Goal: Navigation & Orientation: Find specific page/section

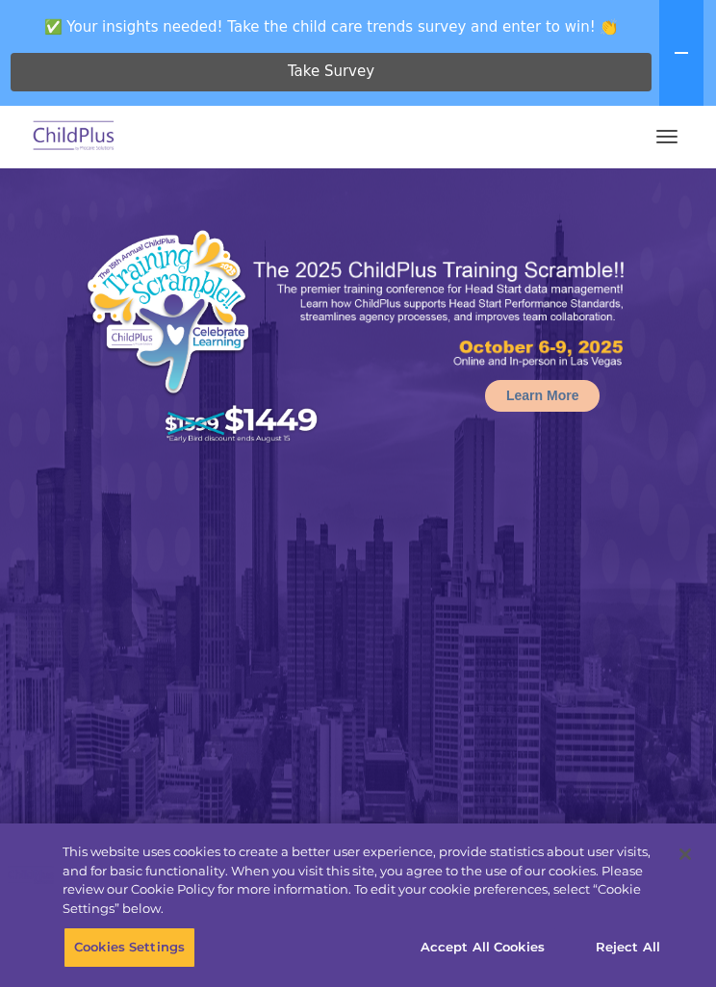
select select "MEDIUM"
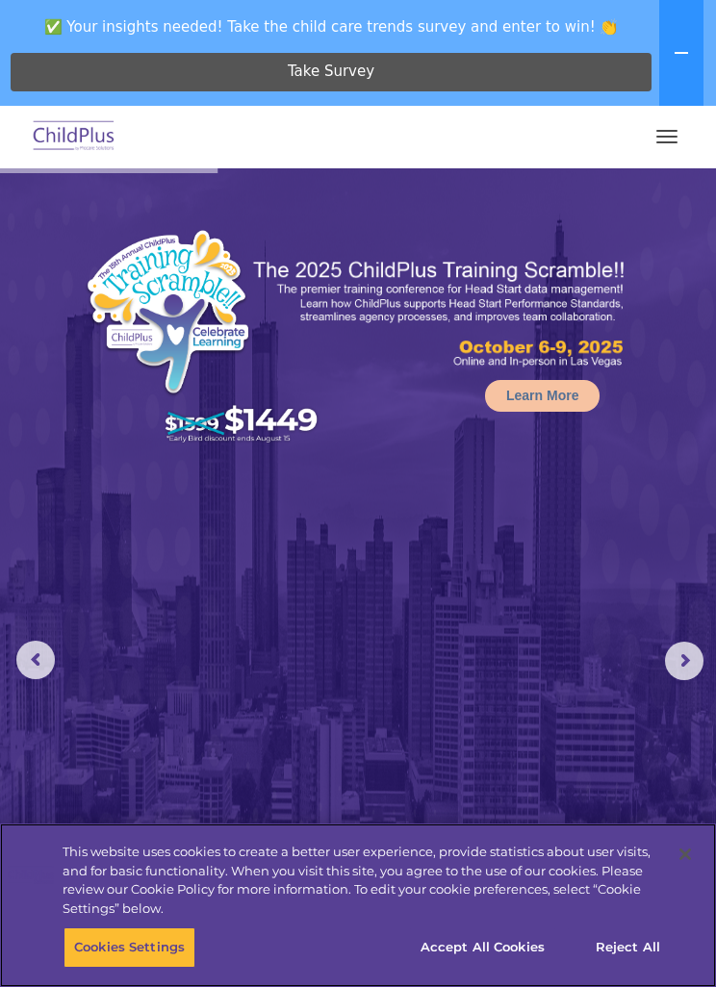
click at [447, 946] on button "Accept All Cookies" at bounding box center [482, 947] width 145 height 40
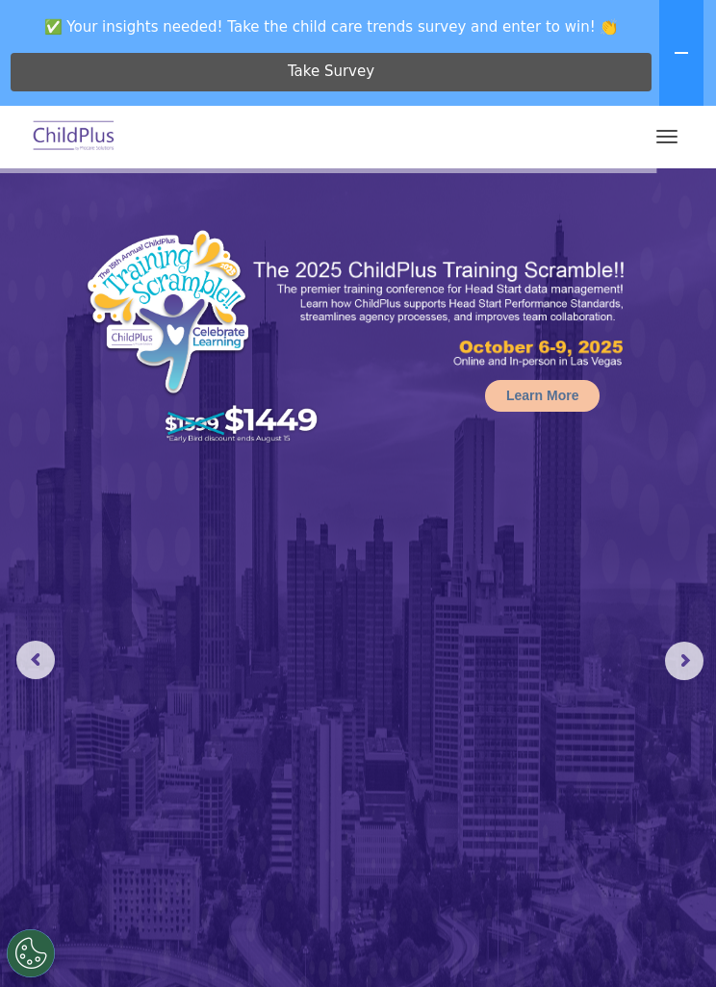
click at [680, 661] on rs-arrow at bounding box center [684, 661] width 38 height 38
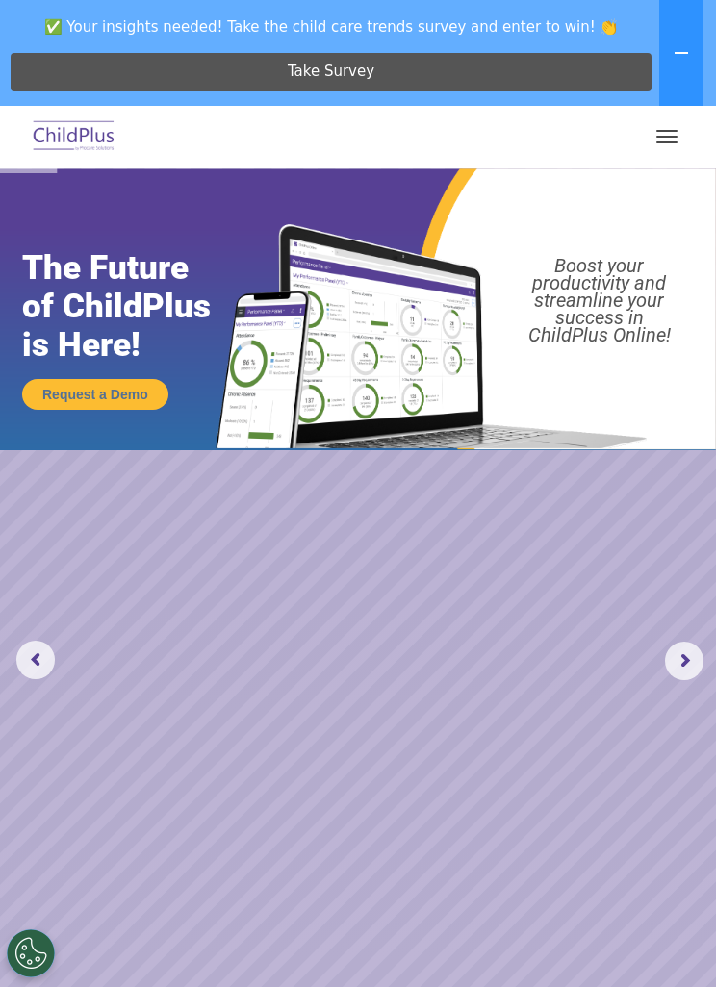
click at [700, 643] on rs-arrow at bounding box center [684, 661] width 38 height 38
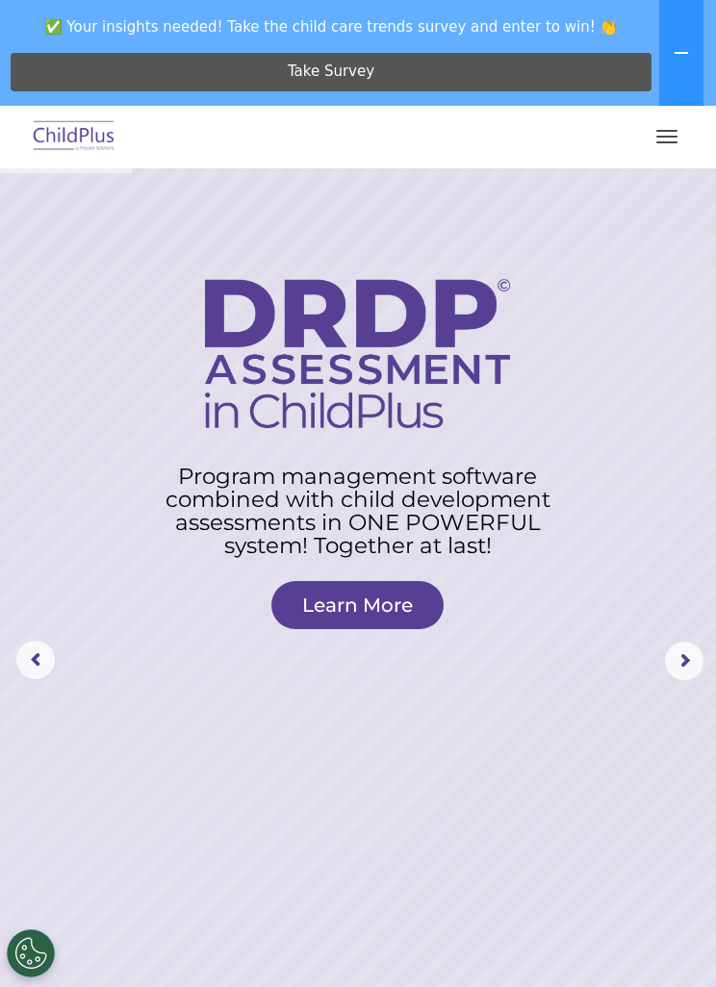
click at [678, 651] on rs-arrow at bounding box center [684, 661] width 38 height 38
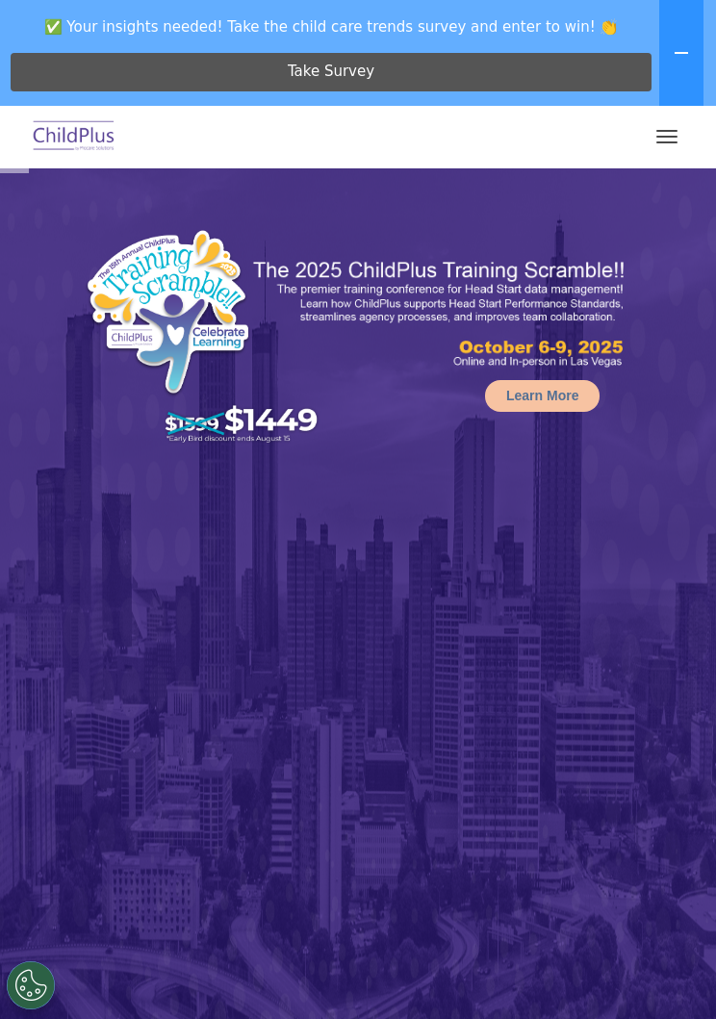
select select "MEDIUM"
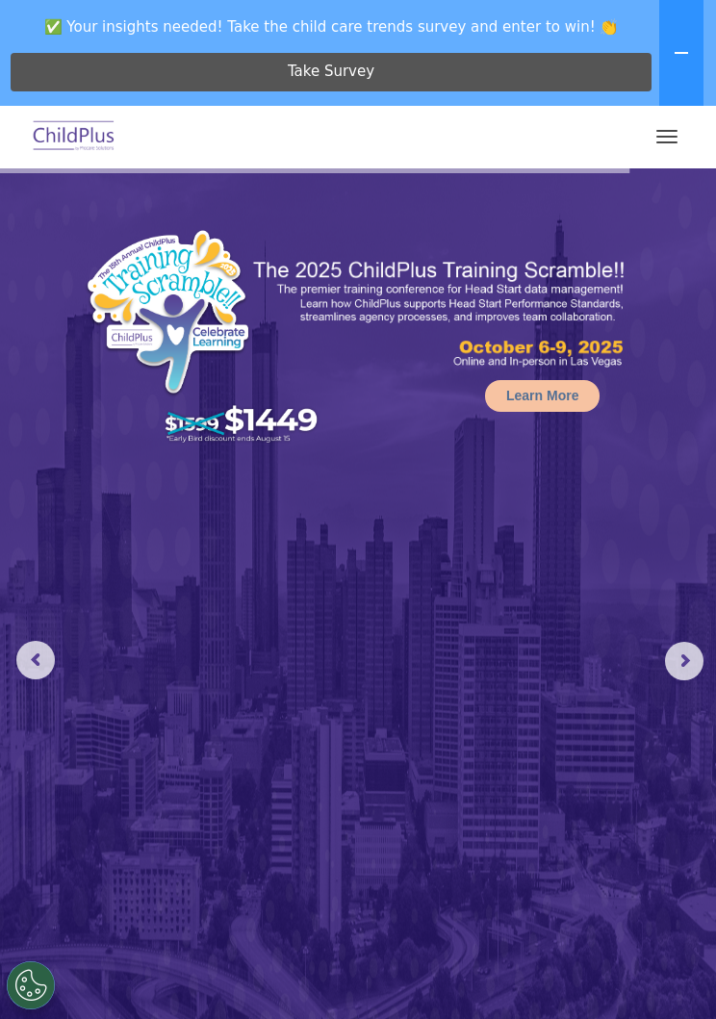
click at [329, 26] on span "✅ Your insights needed! Take the child care trends survey and enter to win! 👏" at bounding box center [331, 27] width 647 height 38
